Goal: Entertainment & Leisure: Browse casually

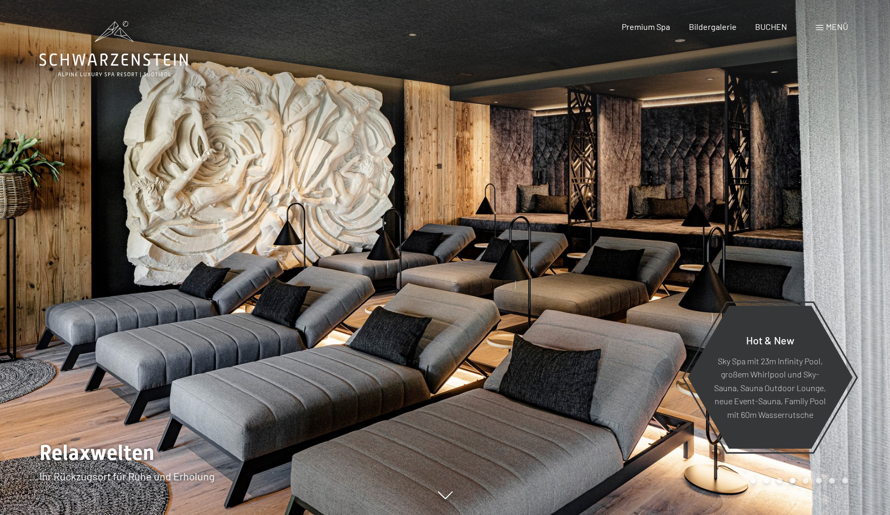
click at [649, 193] on div at bounding box center [667, 257] width 445 height 515
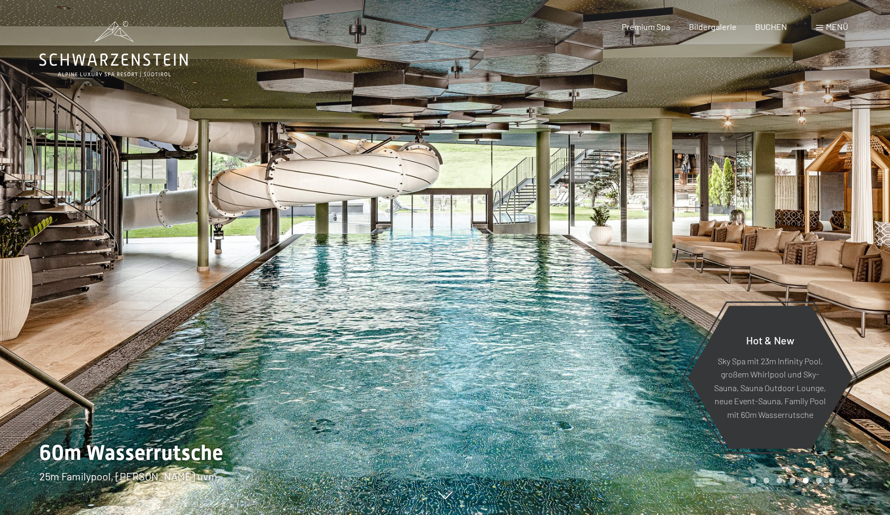
click at [680, 203] on div at bounding box center [667, 257] width 445 height 515
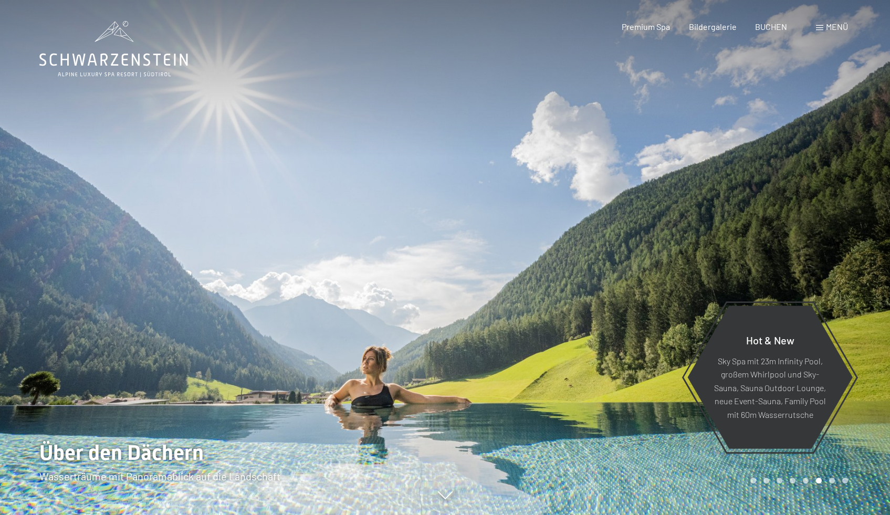
click at [680, 203] on div at bounding box center [667, 257] width 445 height 515
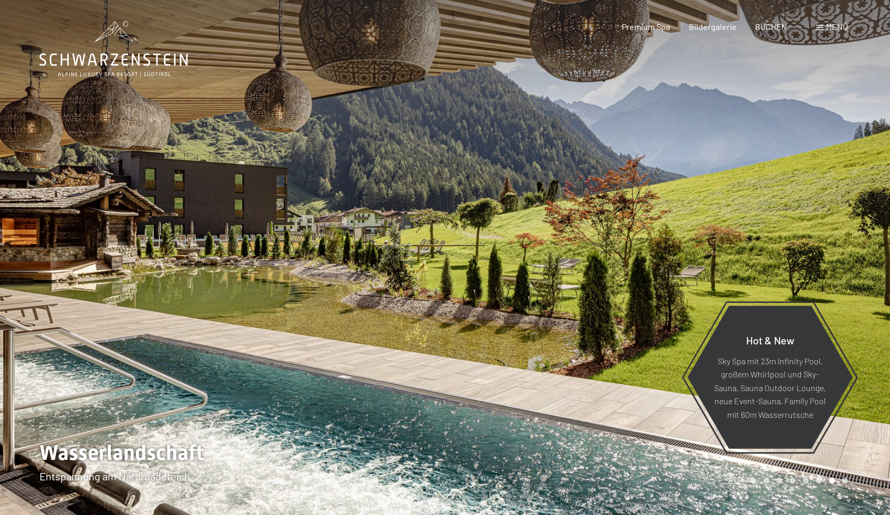
click at [680, 203] on div at bounding box center [667, 257] width 445 height 515
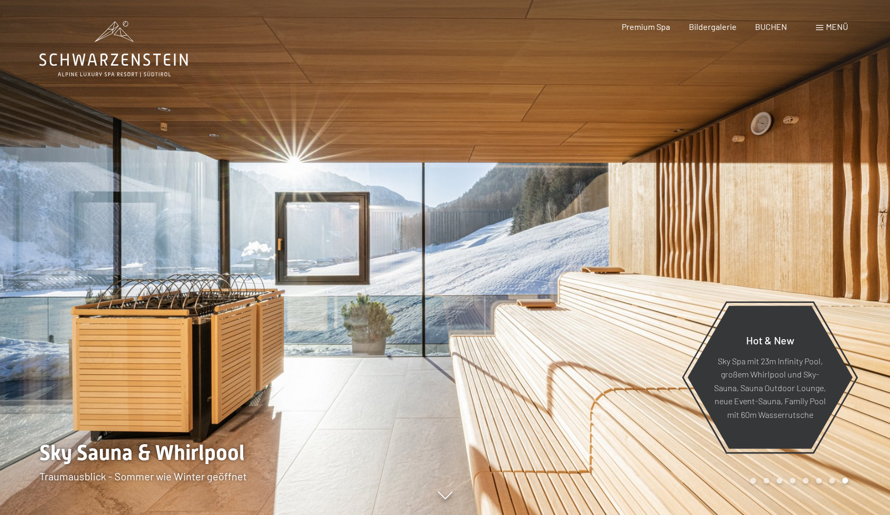
click at [680, 203] on div at bounding box center [667, 257] width 445 height 515
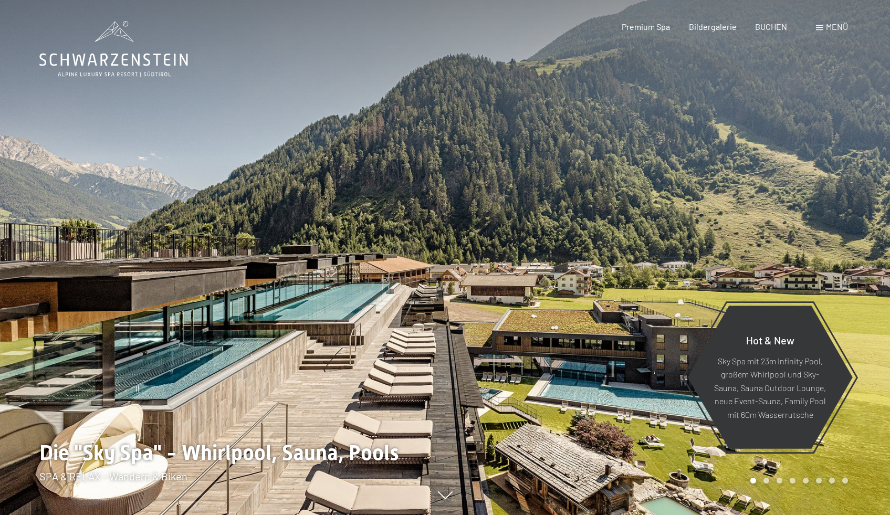
click at [680, 203] on div at bounding box center [667, 257] width 445 height 515
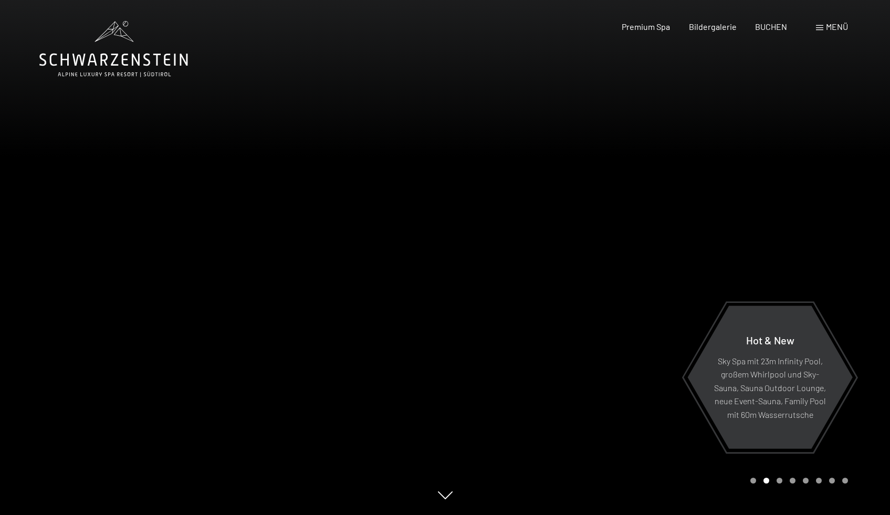
click at [680, 203] on div at bounding box center [667, 257] width 445 height 515
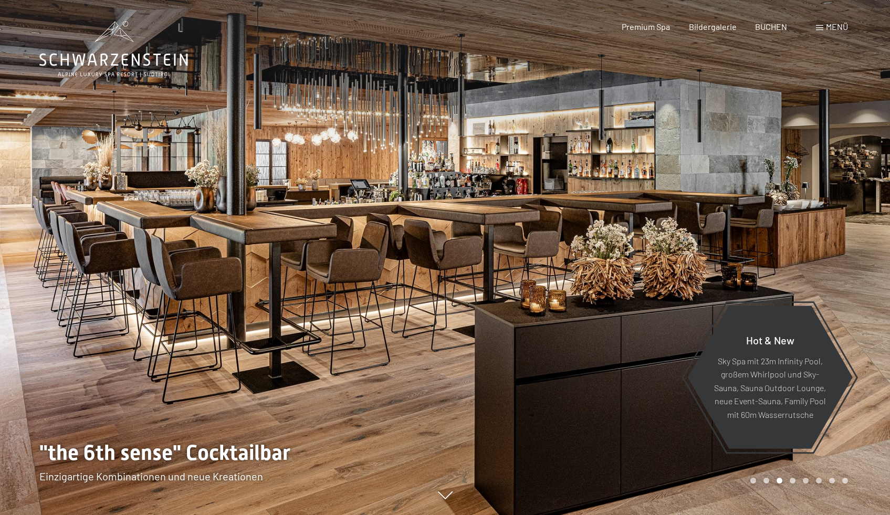
click at [679, 195] on div at bounding box center [667, 257] width 445 height 515
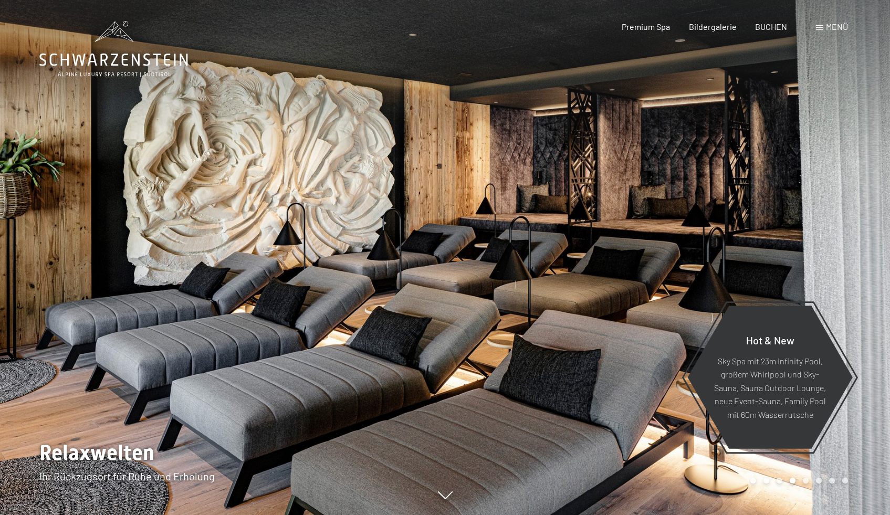
click at [682, 199] on div at bounding box center [667, 257] width 445 height 515
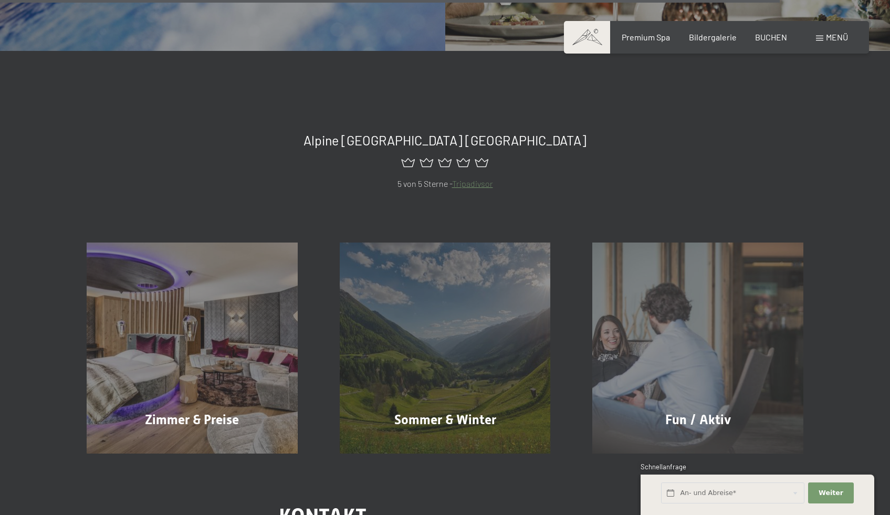
scroll to position [4341, 0]
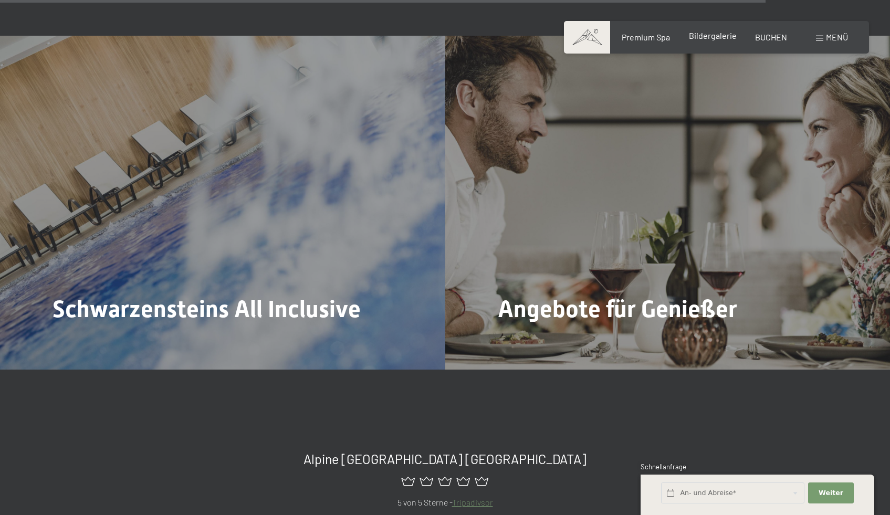
click at [718, 40] on span "Bildergalerie" at bounding box center [713, 35] width 48 height 10
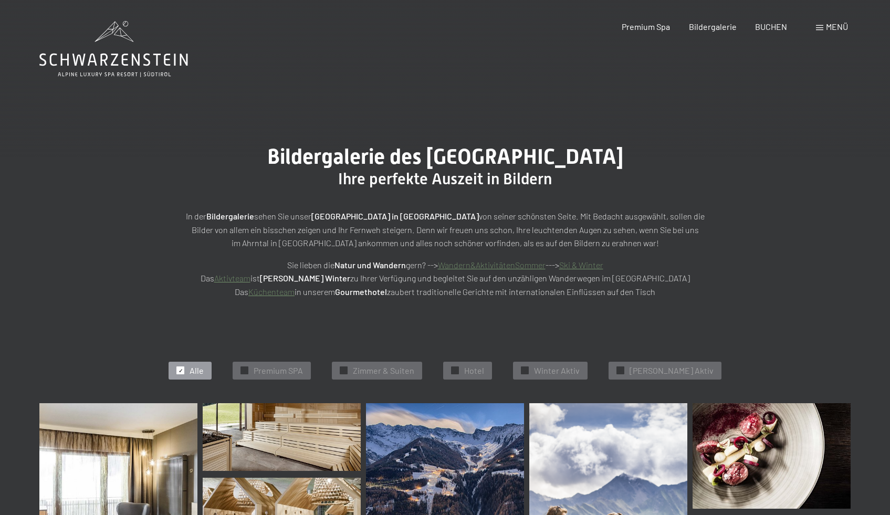
click at [173, 308] on div "Bildergalerie des [GEOGRAPHIC_DATA] Ihre perfekte Auszeit in Bildern In der Bil…" at bounding box center [445, 221] width 890 height 233
click at [170, 259] on div "Bildergalerie des [GEOGRAPHIC_DATA] Ihre perfekte Auszeit in Bildern In der Bil…" at bounding box center [445, 221] width 604 height 154
drag, startPoint x: 751, startPoint y: 297, endPoint x: 200, endPoint y: 133, distance: 574.3
click at [200, 133] on div "Bildergalerie des [GEOGRAPHIC_DATA] Ihre perfekte Auszeit in Bildern In der Bil…" at bounding box center [445, 221] width 890 height 233
click at [239, 111] on div "Bildergalerie des [GEOGRAPHIC_DATA] Ihre perfekte Auszeit in Bildern In der Bil…" at bounding box center [445, 221] width 890 height 233
